Goal: Information Seeking & Learning: Learn about a topic

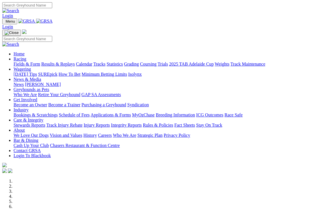
scroll to position [193, 0]
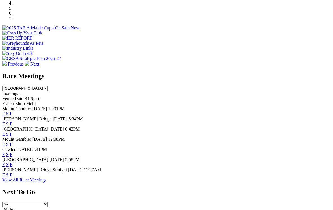
click at [12, 162] on link "F" at bounding box center [11, 164] width 3 height 5
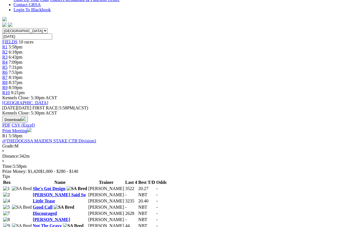
scroll to position [156, 0]
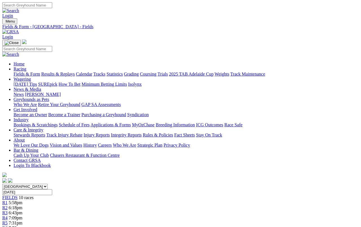
scroll to position [175, 0]
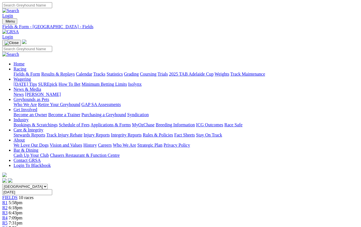
scroll to position [185, 0]
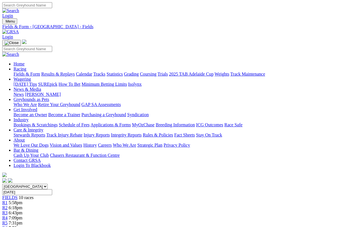
scroll to position [194, 0]
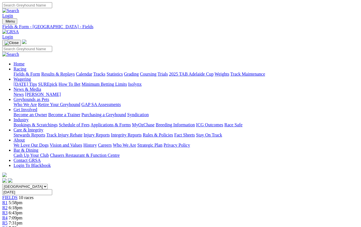
scroll to position [203, 0]
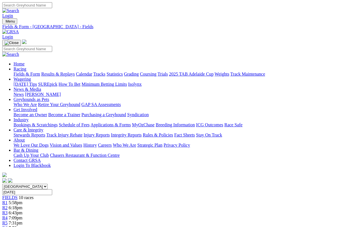
scroll to position [212, 0]
